Goal: Information Seeking & Learning: Learn about a topic

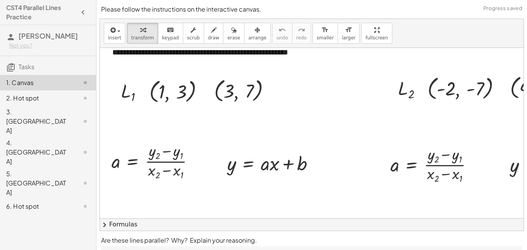
scroll to position [61, 0]
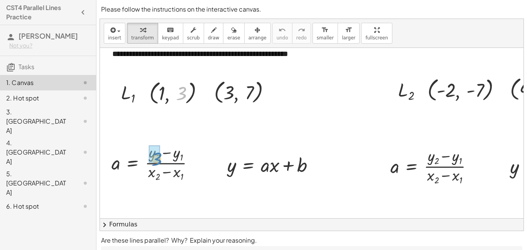
drag, startPoint x: 181, startPoint y: 95, endPoint x: 157, endPoint y: 160, distance: 70.1
drag, startPoint x: 251, startPoint y: 93, endPoint x: 174, endPoint y: 158, distance: 100.7
click at [132, 189] on icon at bounding box center [132, 189] width 7 height 7
click at [134, 190] on span "×" at bounding box center [132, 189] width 5 height 11
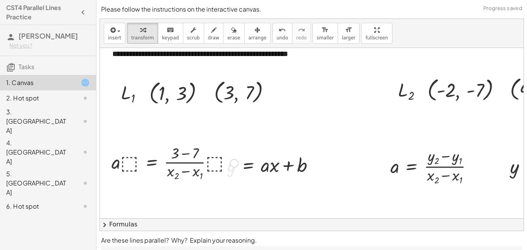
click at [184, 160] on div at bounding box center [175, 162] width 135 height 40
click at [231, 173] on div at bounding box center [175, 162] width 135 height 40
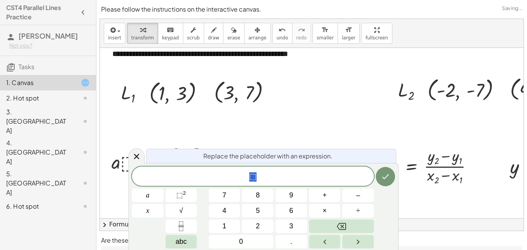
scroll to position [0, 0]
click at [125, 154] on div at bounding box center [175, 162] width 135 height 40
click at [142, 165] on div "Replace the placeholder with an expression. ⬚ a x 7 8 9 + – 4 5 6 × ÷ ⬚ 2 √ abc…" at bounding box center [264, 206] width 270 height 87
click at [140, 159] on icon at bounding box center [136, 156] width 9 height 9
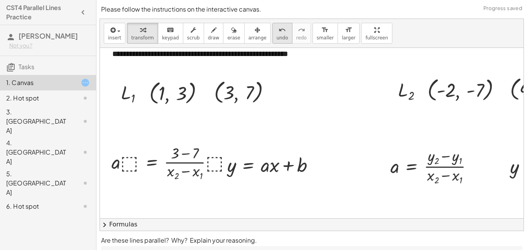
click at [273, 34] on button "undo undo" at bounding box center [283, 33] width 20 height 21
click at [0, 0] on div at bounding box center [0, 0] width 0 height 0
click at [155, 189] on icon at bounding box center [152, 189] width 8 height 8
click at [183, 189] on icon at bounding box center [182, 189] width 7 height 7
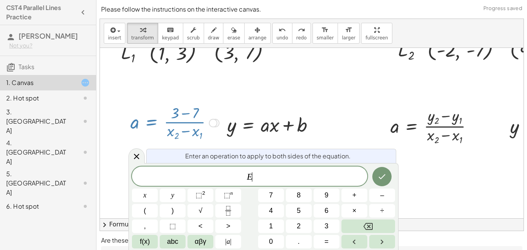
scroll to position [101, 0]
click at [142, 155] on div at bounding box center [137, 155] width 16 height 15
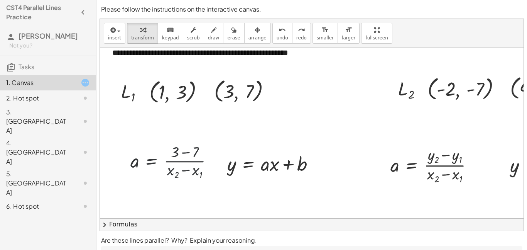
scroll to position [61, 0]
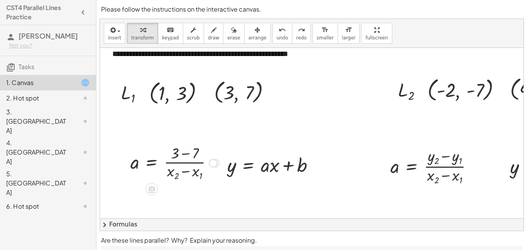
click at [216, 161] on div at bounding box center [213, 163] width 8 height 8
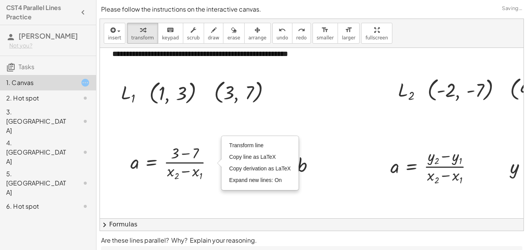
click at [141, 135] on div at bounding box center [326, 249] width 452 height 524
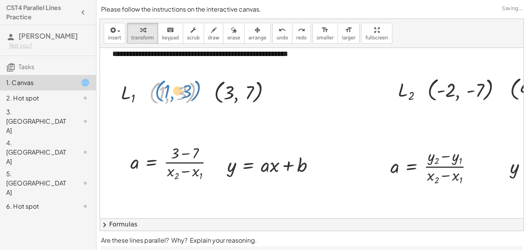
drag, startPoint x: 155, startPoint y: 97, endPoint x: 158, endPoint y: 93, distance: 5.2
click at [158, 93] on div at bounding box center [180, 92] width 68 height 29
drag, startPoint x: 164, startPoint y: 93, endPoint x: 181, endPoint y: 175, distance: 83.0
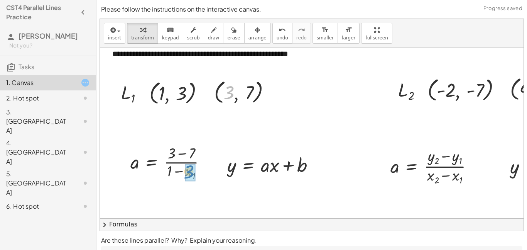
drag, startPoint x: 232, startPoint y: 93, endPoint x: 193, endPoint y: 174, distance: 89.8
click at [182, 166] on div at bounding box center [171, 162] width 89 height 38
click at [161, 166] on div at bounding box center [171, 162] width 89 height 38
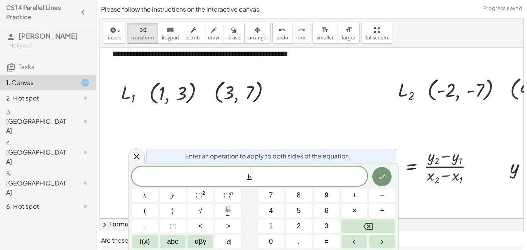
scroll to position [1, 0]
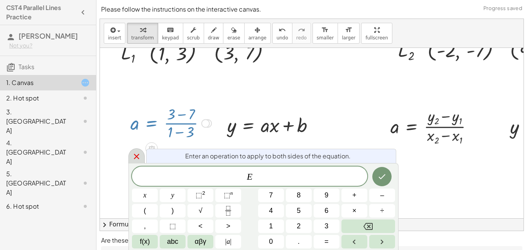
click at [135, 153] on icon at bounding box center [136, 156] width 9 height 9
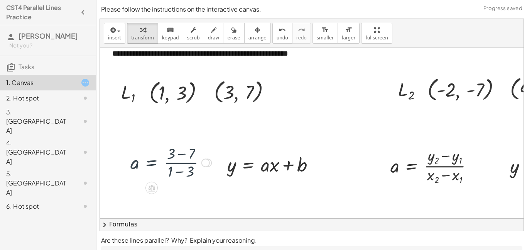
scroll to position [61, 0]
click at [127, 166] on div at bounding box center [125, 162] width 12 height 42
click at [136, 165] on div at bounding box center [171, 162] width 89 height 38
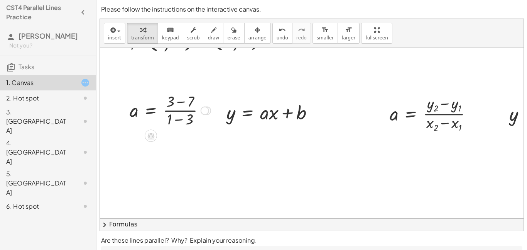
scroll to position [110, 0]
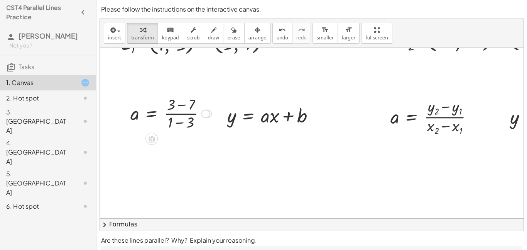
click at [203, 114] on div "Transform line Copy line as LaTeX Copy derivation as LaTeX Expand new lines: On" at bounding box center [205, 114] width 8 height 8
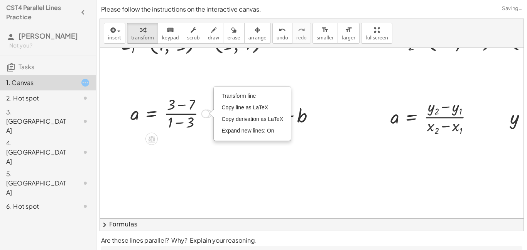
click at [210, 113] on div at bounding box center [212, 113] width 4 height 8
click at [113, 127] on div at bounding box center [326, 200] width 452 height 524
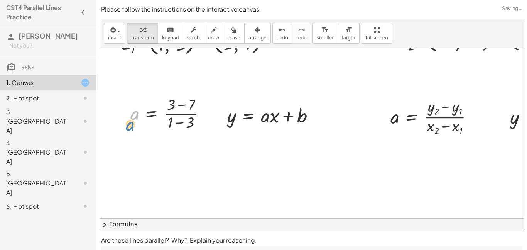
drag, startPoint x: 134, startPoint y: 120, endPoint x: 130, endPoint y: 129, distance: 9.7
click at [130, 129] on div "a = · ( + y 2 − y 1 ) · ( + x 2 − x 1 ) a = · ( + 3 − y 1 ) · ( + x 2 − x 1 ) a…" at bounding box center [168, 113] width 98 height 42
click at [169, 118] on div at bounding box center [171, 113] width 89 height 38
click at [164, 111] on div at bounding box center [171, 113] width 89 height 38
click at [208, 110] on div "Transform line Copy line as LaTeX Copy derivation as LaTeX Expand new lines: On" at bounding box center [205, 114] width 8 height 8
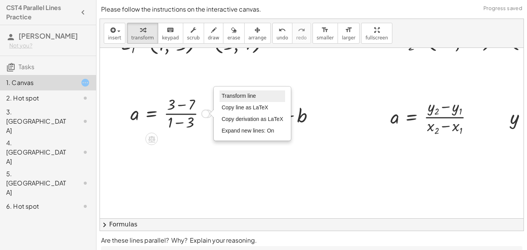
click at [242, 91] on li "Transform line" at bounding box center [253, 96] width 66 height 12
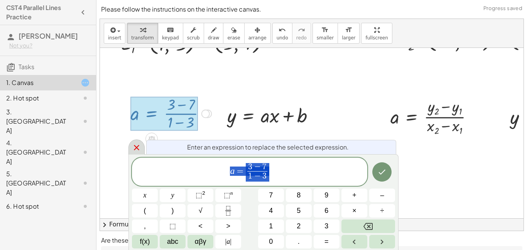
click at [137, 151] on icon at bounding box center [136, 147] width 9 height 9
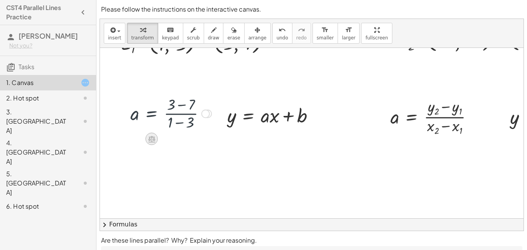
click at [149, 144] on div at bounding box center [152, 139] width 12 height 12
click at [181, 139] on icon at bounding box center [182, 138] width 5 height 1
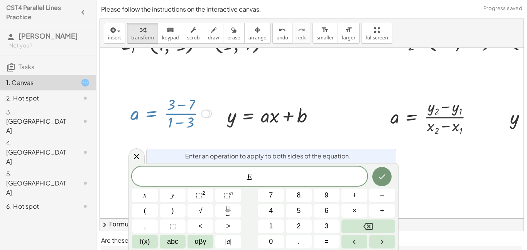
click at [125, 160] on div at bounding box center [326, 200] width 452 height 524
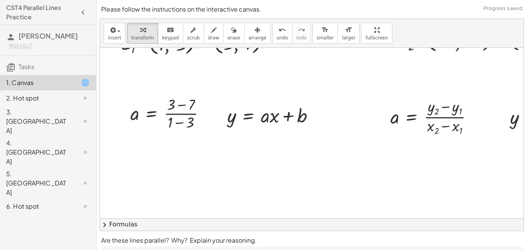
click at [171, 110] on div at bounding box center [171, 113] width 89 height 38
click at [152, 142] on icon at bounding box center [152, 139] width 8 height 8
click at [169, 169] on div at bounding box center [326, 200] width 452 height 524
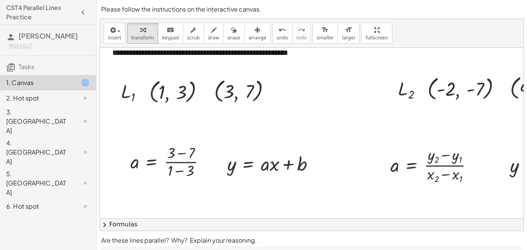
scroll to position [62, 3]
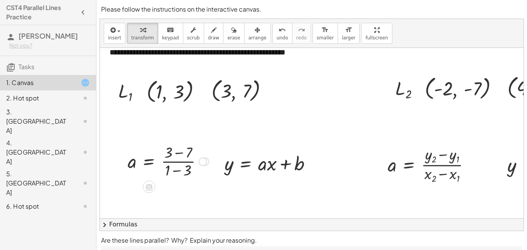
click at [186, 163] on div at bounding box center [168, 161] width 89 height 38
click at [183, 199] on div at bounding box center [168, 199] width 89 height 38
click at [188, 191] on div at bounding box center [168, 199] width 89 height 38
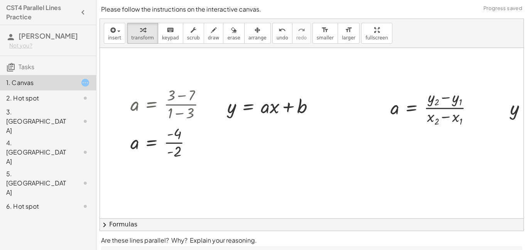
scroll to position [120, 0]
click at [181, 151] on div at bounding box center [171, 141] width 89 height 38
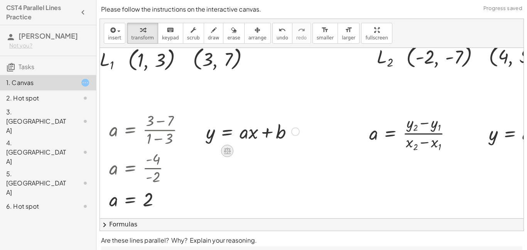
scroll to position [97, 21]
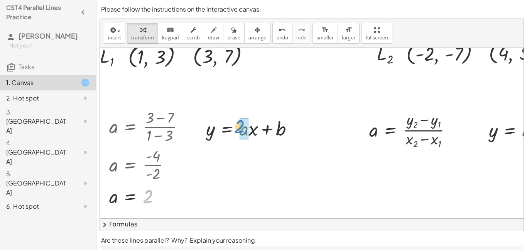
drag, startPoint x: 147, startPoint y: 196, endPoint x: 240, endPoint y: 125, distance: 117.8
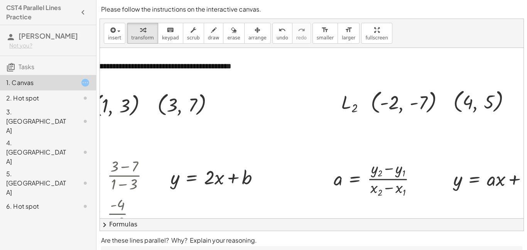
scroll to position [51, 45]
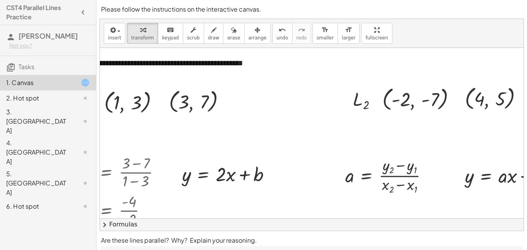
click at [84, 83] on icon at bounding box center [85, 82] width 9 height 9
click at [68, 92] on div "2. Hot spot" at bounding box center [48, 97] width 96 height 15
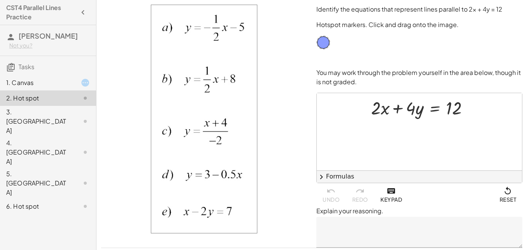
scroll to position [23, 0]
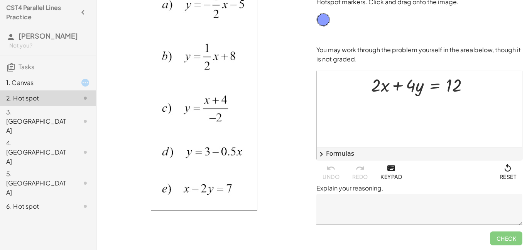
click at [23, 112] on div "3. [GEOGRAPHIC_DATA]" at bounding box center [37, 121] width 62 height 28
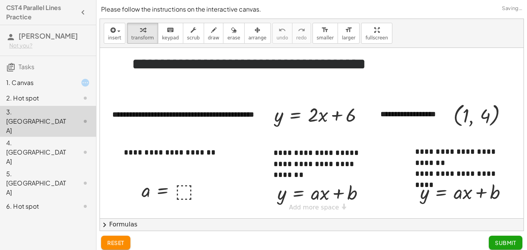
scroll to position [6, 0]
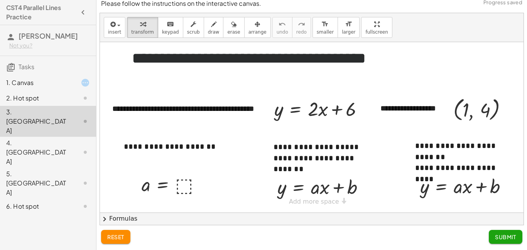
click at [29, 137] on div "4. [GEOGRAPHIC_DATA]" at bounding box center [48, 152] width 96 height 31
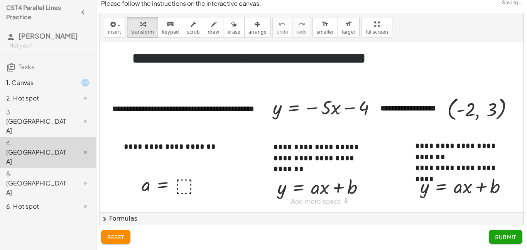
click at [42, 169] on div "5. [GEOGRAPHIC_DATA]" at bounding box center [37, 183] width 62 height 28
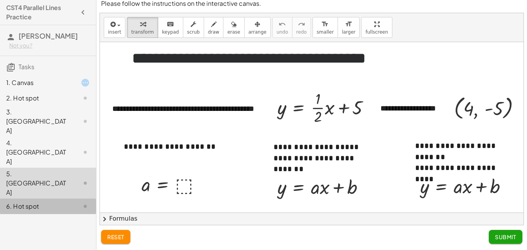
click at [70, 201] on div at bounding box center [79, 205] width 22 height 9
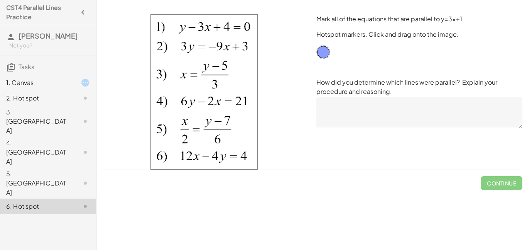
click at [50, 86] on div "1. Canvas" at bounding box center [37, 82] width 62 height 9
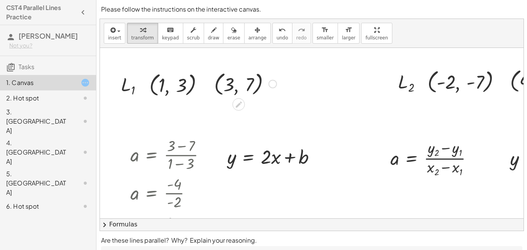
scroll to position [57, 0]
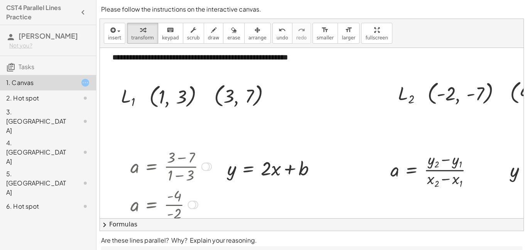
click at [177, 170] on div at bounding box center [171, 166] width 89 height 38
click at [277, 35] on span "undo" at bounding box center [283, 37] width 12 height 5
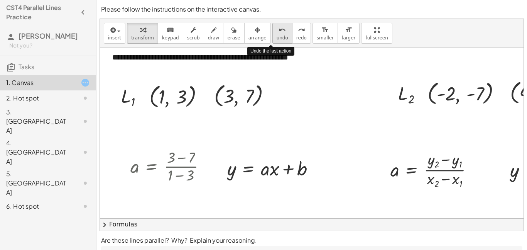
click at [277, 35] on span "undo" at bounding box center [283, 37] width 12 height 5
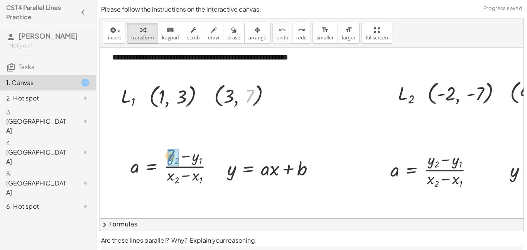
drag, startPoint x: 250, startPoint y: 91, endPoint x: 171, endPoint y: 151, distance: 99.2
drag, startPoint x: 183, startPoint y: 97, endPoint x: 195, endPoint y: 161, distance: 65.2
drag, startPoint x: 164, startPoint y: 98, endPoint x: 198, endPoint y: 179, distance: 88.2
drag, startPoint x: 229, startPoint y: 95, endPoint x: 171, endPoint y: 173, distance: 98.0
click at [181, 163] on div at bounding box center [171, 166] width 89 height 38
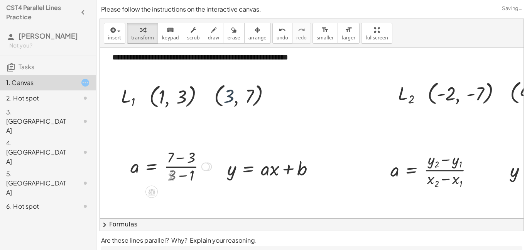
click at [183, 159] on div at bounding box center [171, 166] width 89 height 38
click at [188, 157] on div at bounding box center [170, 166] width 87 height 38
click at [181, 176] on div at bounding box center [170, 166] width 87 height 38
click at [171, 168] on div at bounding box center [161, 166] width 69 height 38
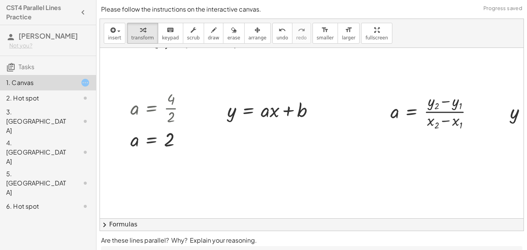
scroll to position [118, 0]
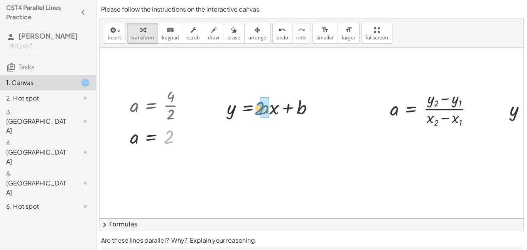
drag, startPoint x: 169, startPoint y: 142, endPoint x: 260, endPoint y: 113, distance: 95.7
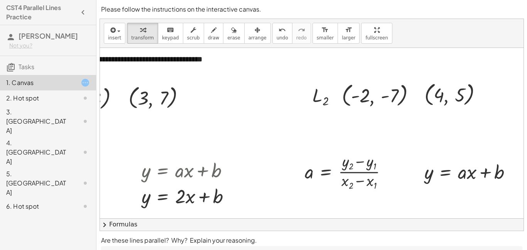
scroll to position [60, 86]
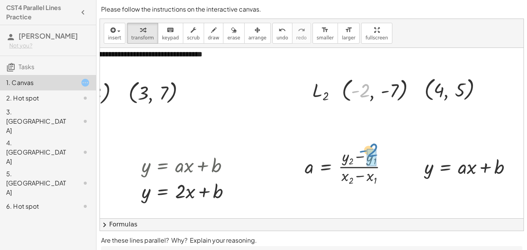
drag, startPoint x: 366, startPoint y: 90, endPoint x: 374, endPoint y: 151, distance: 61.6
click at [374, 151] on div at bounding box center [349, 166] width 96 height 41
click at [370, 152] on div at bounding box center [349, 166] width 96 height 41
click at [279, 34] on icon "undo" at bounding box center [282, 29] width 7 height 9
drag, startPoint x: 366, startPoint y: 91, endPoint x: 375, endPoint y: 183, distance: 92.7
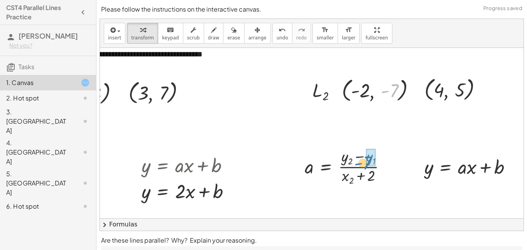
drag, startPoint x: 394, startPoint y: 90, endPoint x: 370, endPoint y: 160, distance: 73.6
drag, startPoint x: 435, startPoint y: 88, endPoint x: 344, endPoint y: 169, distance: 121.9
drag, startPoint x: 462, startPoint y: 93, endPoint x: 339, endPoint y: 162, distance: 140.7
click at [339, 162] on div "**********" at bounding box center [240, 250] width 452 height 524
drag, startPoint x: 463, startPoint y: 92, endPoint x: 347, endPoint y: 168, distance: 139.2
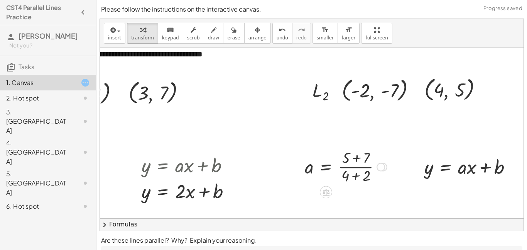
click at [358, 158] on div at bounding box center [346, 166] width 90 height 38
click at [357, 172] on div at bounding box center [346, 166] width 90 height 38
click at [347, 166] on div at bounding box center [338, 166] width 74 height 38
drag, startPoint x: 345, startPoint y: 169, endPoint x: 381, endPoint y: 168, distance: 35.9
click at [381, 168] on div "**********" at bounding box center [240, 250] width 452 height 524
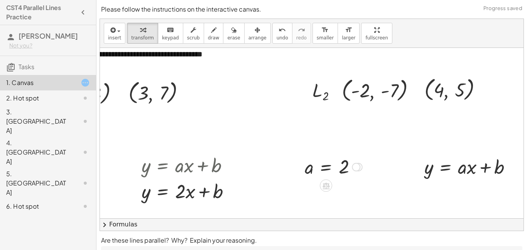
click at [382, 165] on div at bounding box center [240, 250] width 452 height 524
drag, startPoint x: 346, startPoint y: 167, endPoint x: 464, endPoint y: 174, distance: 117.5
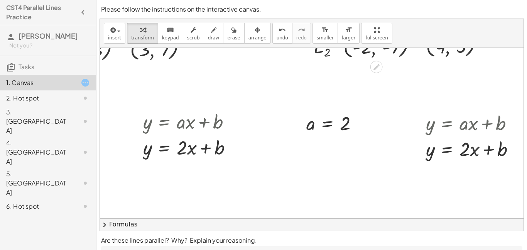
scroll to position [105, 84]
